Goal: Task Accomplishment & Management: Manage account settings

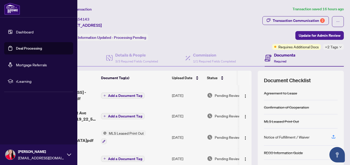
click at [17, 31] on link "Dashboard" at bounding box center [25, 32] width 18 height 5
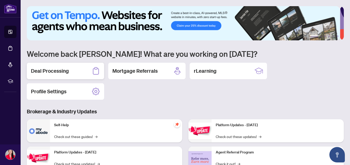
click at [73, 73] on div "Deal Processing" at bounding box center [65, 71] width 77 height 16
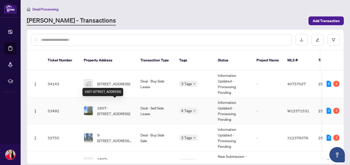
click at [107, 105] on span "1607-[STREET_ADDRESS]" at bounding box center [114, 110] width 35 height 11
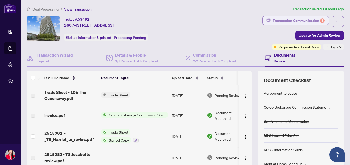
click at [279, 17] on div "Transaction Communication 3" at bounding box center [298, 20] width 52 height 8
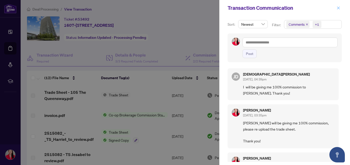
click at [338, 6] on icon "close" at bounding box center [338, 8] width 4 height 4
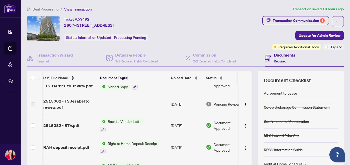
scroll to position [0, 1]
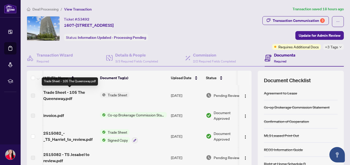
click at [59, 95] on span "Trade Sheet - 105 The Queensway.pdf" at bounding box center [69, 95] width 53 height 12
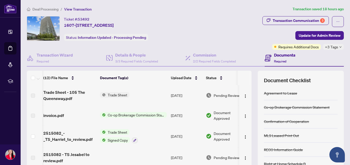
click at [223, 96] on span "Pending Review" at bounding box center [226, 96] width 26 height 6
click at [243, 95] on img "button" at bounding box center [245, 96] width 4 height 4
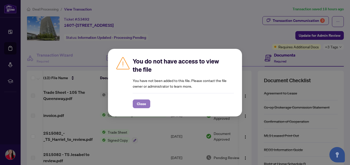
click at [142, 103] on span "Close" at bounding box center [141, 104] width 9 height 8
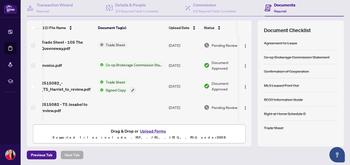
scroll to position [0, 0]
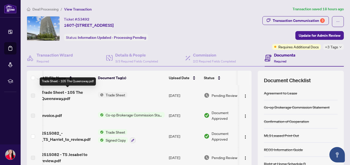
click at [57, 95] on span "Trade Sheet - 105 The Queensway.pdf" at bounding box center [67, 95] width 53 height 12
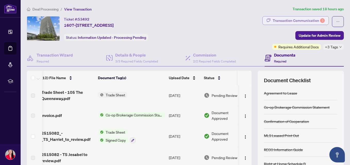
click at [288, 19] on div "Transaction Communication 3" at bounding box center [298, 20] width 52 height 8
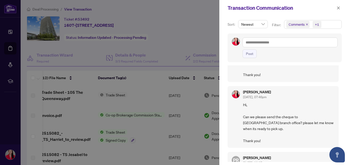
scroll to position [54, 0]
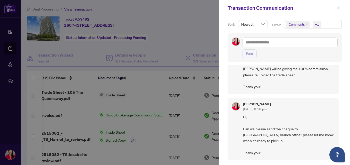
click at [338, 7] on icon "close" at bounding box center [338, 7] width 3 height 3
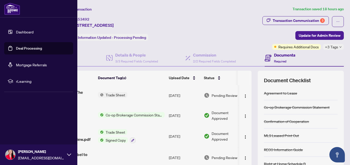
click at [17, 31] on link "Dashboard" at bounding box center [25, 32] width 18 height 5
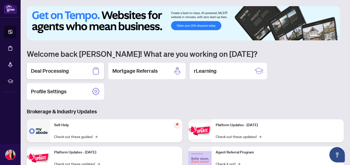
click at [81, 72] on div "Deal Processing" at bounding box center [65, 71] width 77 height 16
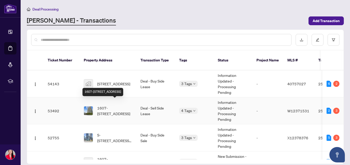
click at [105, 105] on span "1607-[STREET_ADDRESS]" at bounding box center [114, 110] width 35 height 11
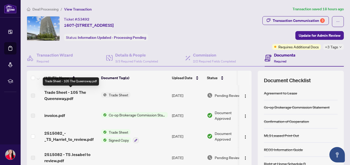
click at [70, 98] on span "Trade Sheet - 105 The Queensway.pdf" at bounding box center [70, 95] width 53 height 12
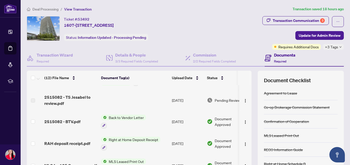
scroll to position [58, 0]
click at [287, 19] on div "Transaction Communication 3" at bounding box center [298, 20] width 52 height 8
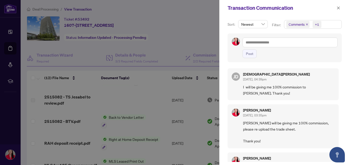
click at [205, 24] on div at bounding box center [175, 82] width 350 height 165
click at [338, 8] on icon "close" at bounding box center [338, 7] width 3 height 3
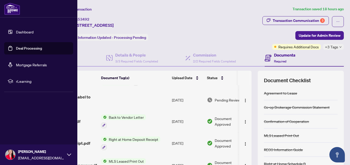
click at [18, 34] on link "Dashboard" at bounding box center [25, 32] width 18 height 5
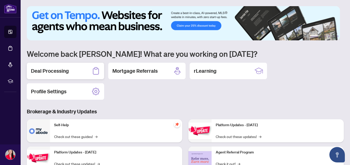
click at [68, 72] on div "Deal Processing" at bounding box center [65, 71] width 77 height 16
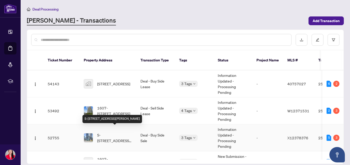
click at [111, 132] on span "S-[STREET_ADDRESS][PERSON_NAME]" at bounding box center [114, 137] width 35 height 11
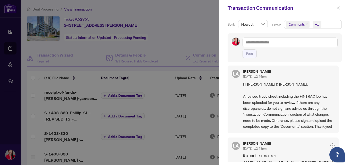
scroll to position [3, 0]
click at [338, 9] on icon "close" at bounding box center [338, 8] width 4 height 4
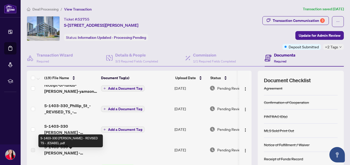
scroll to position [0, 0]
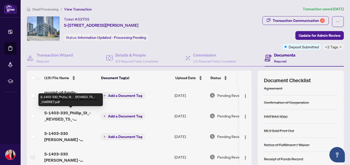
click at [66, 118] on span "S-1403-330_Phillip_St_-_REVISED_TS_-_HARRIET.pdf" at bounding box center [70, 116] width 53 height 12
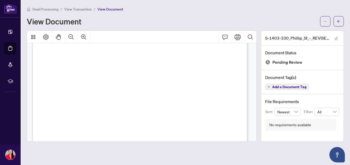
scroll to position [47, 0]
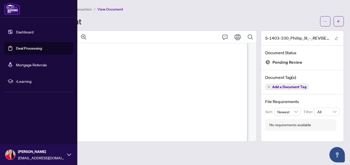
click at [21, 30] on link "Dashboard" at bounding box center [25, 32] width 18 height 5
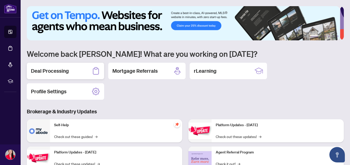
click at [81, 71] on div "Deal Processing" at bounding box center [65, 71] width 77 height 16
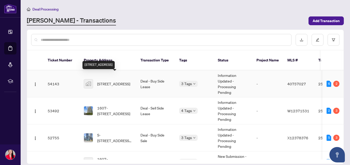
click at [115, 81] on span "[STREET_ADDRESS]" at bounding box center [113, 84] width 33 height 6
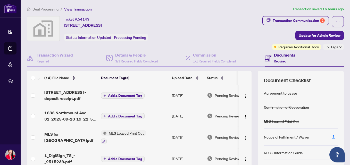
click at [339, 47] on icon "down" at bounding box center [340, 47] width 3 height 3
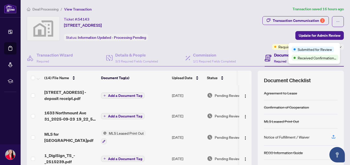
click at [235, 35] on div "Transaction Communication 2 Update for Admin Review Requires Additional Docs +2…" at bounding box center [275, 33] width 138 height 34
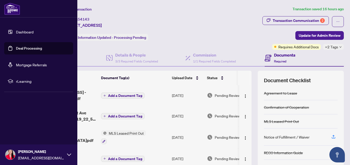
click at [22, 31] on link "Dashboard" at bounding box center [25, 32] width 18 height 5
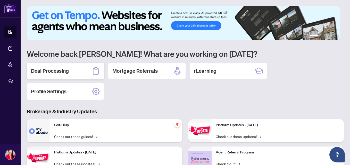
click at [76, 75] on div "Deal Processing" at bounding box center [65, 71] width 77 height 16
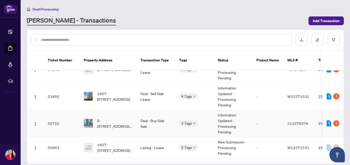
scroll to position [15, 0]
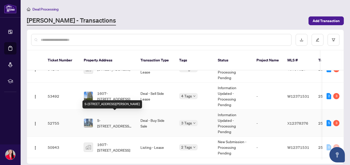
click at [109, 118] on span "S-[STREET_ADDRESS][PERSON_NAME]" at bounding box center [114, 123] width 35 height 11
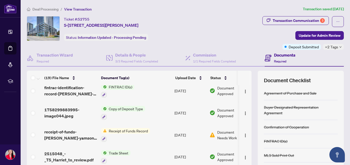
scroll to position [132, 0]
click at [214, 134] on img at bounding box center [212, 135] width 6 height 6
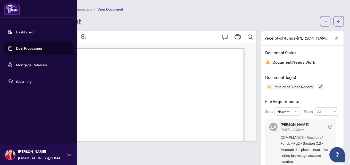
click at [25, 31] on link "Dashboard" at bounding box center [25, 32] width 18 height 5
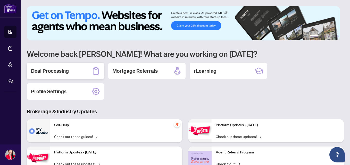
click at [60, 74] on div "Deal Processing" at bounding box center [65, 71] width 77 height 16
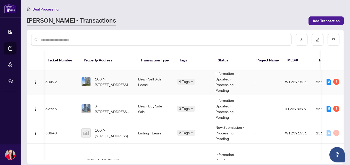
scroll to position [0, 2]
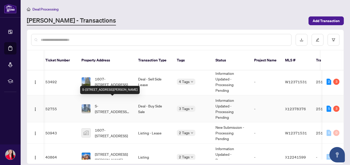
click at [114, 103] on span "S-[STREET_ADDRESS][PERSON_NAME]" at bounding box center [112, 108] width 35 height 11
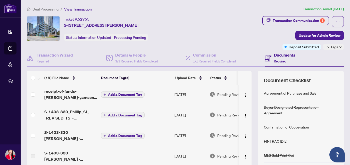
scroll to position [1, 0]
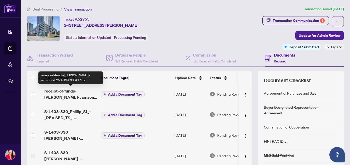
click at [71, 98] on span "receipt-of-funds-[PERSON_NAME]-yamson-20250919-093341 1.pdf" at bounding box center [70, 94] width 53 height 12
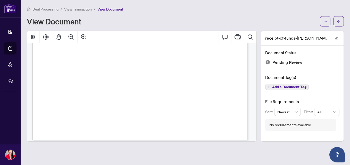
scroll to position [186, 0]
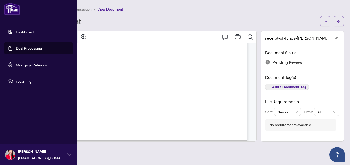
click at [23, 32] on link "Dashboard" at bounding box center [25, 32] width 18 height 5
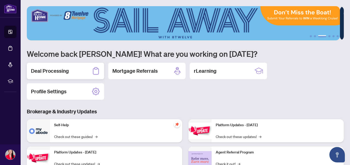
click at [71, 68] on div "Deal Processing" at bounding box center [65, 71] width 77 height 16
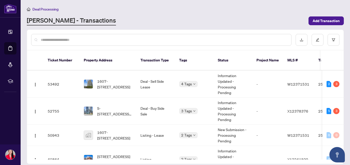
scroll to position [264, 0]
